Goal: Book appointment/travel/reservation

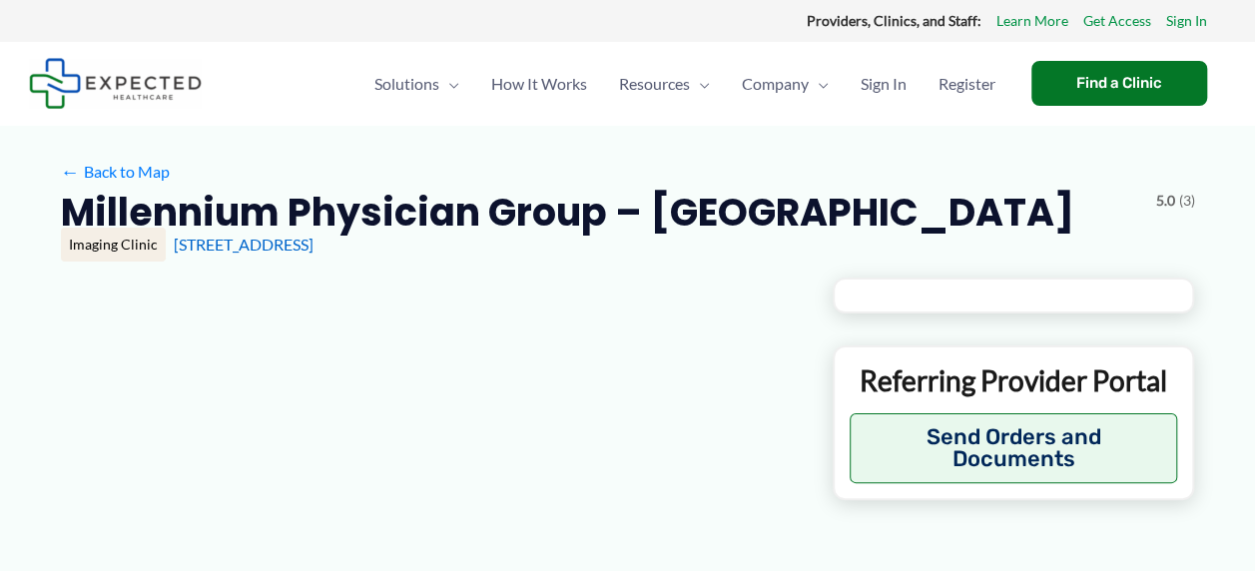
type input "**********"
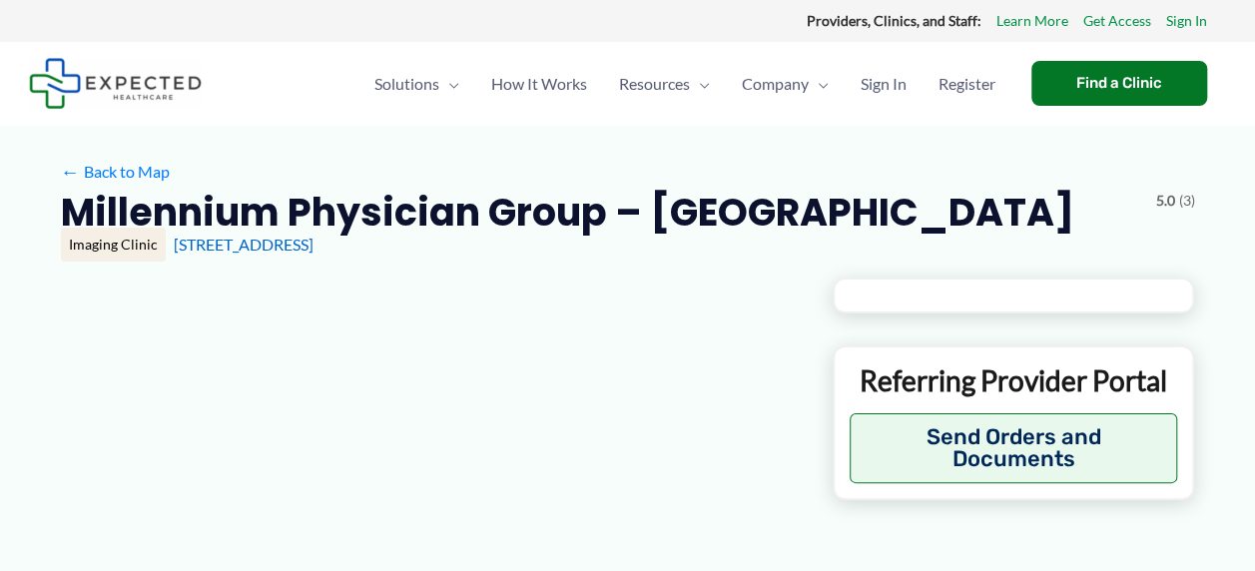
type input "**********"
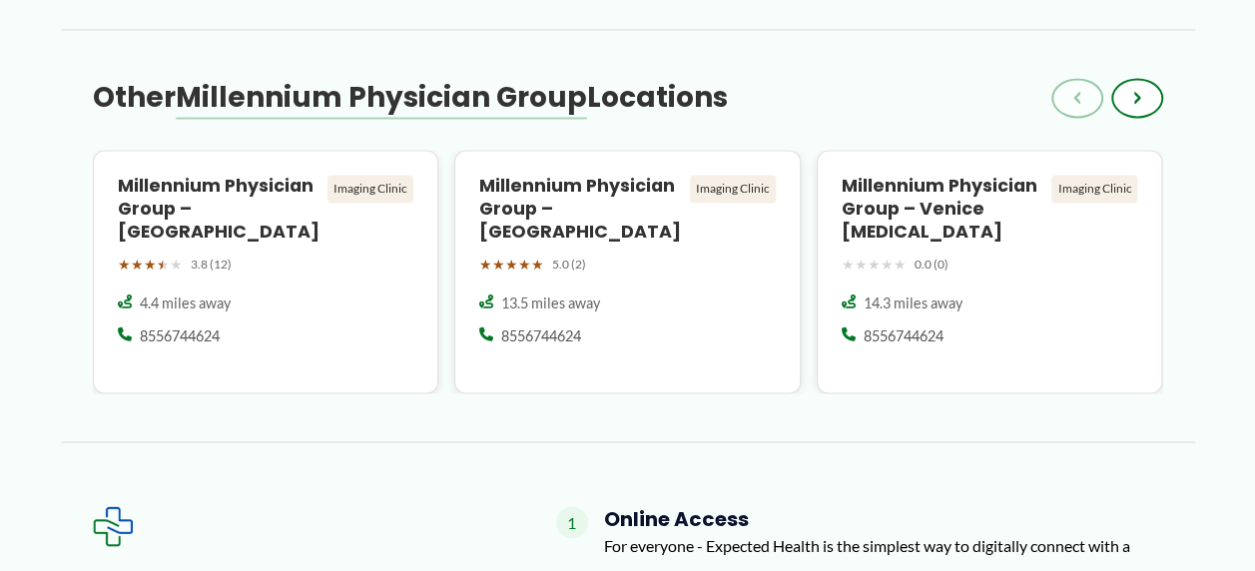
scroll to position [1500, 0]
